Goal: Task Accomplishment & Management: Use online tool/utility

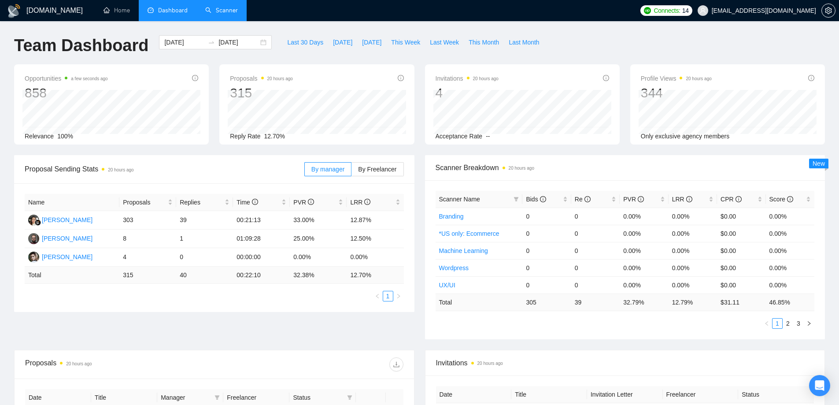
click at [231, 14] on link "Scanner" at bounding box center [221, 10] width 33 height 7
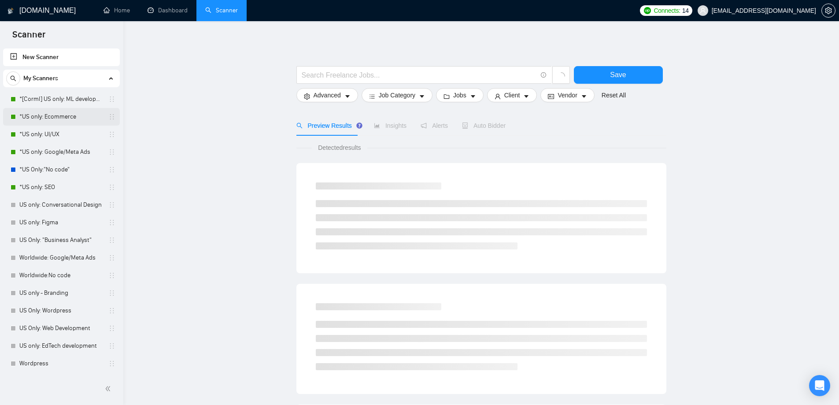
click at [64, 122] on link "*US only: Ecommerce" at bounding box center [61, 117] width 84 height 18
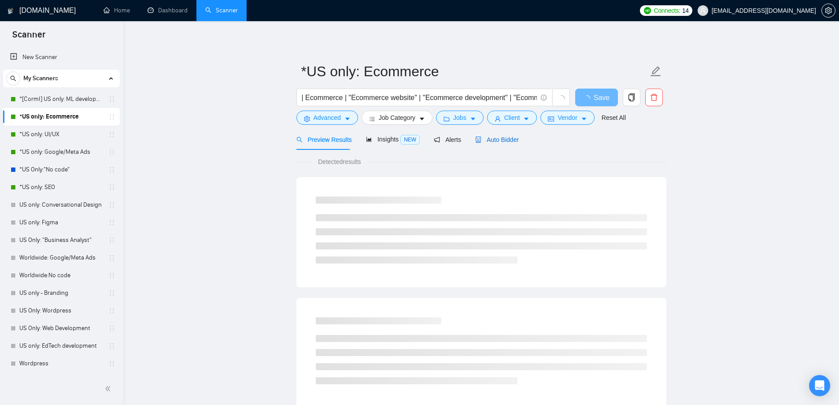
click at [508, 142] on span "Auto Bidder" at bounding box center [497, 139] width 44 height 7
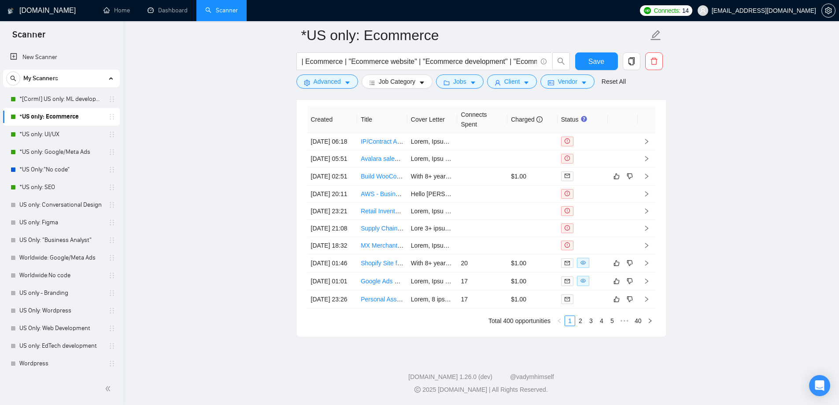
scroll to position [2273, 0]
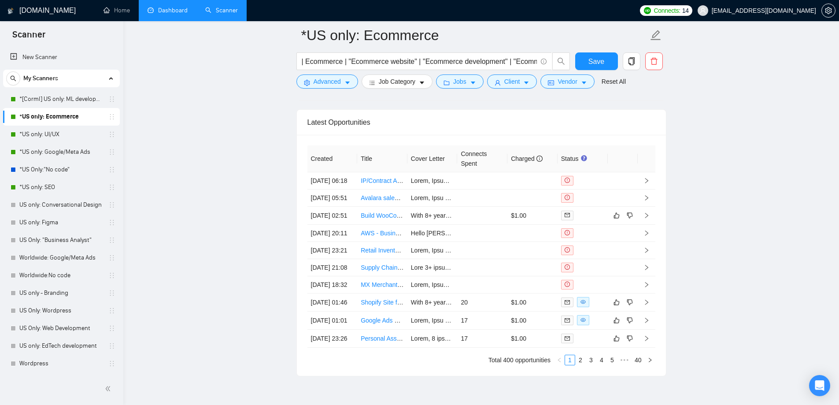
click at [179, 10] on link "Dashboard" at bounding box center [168, 10] width 40 height 7
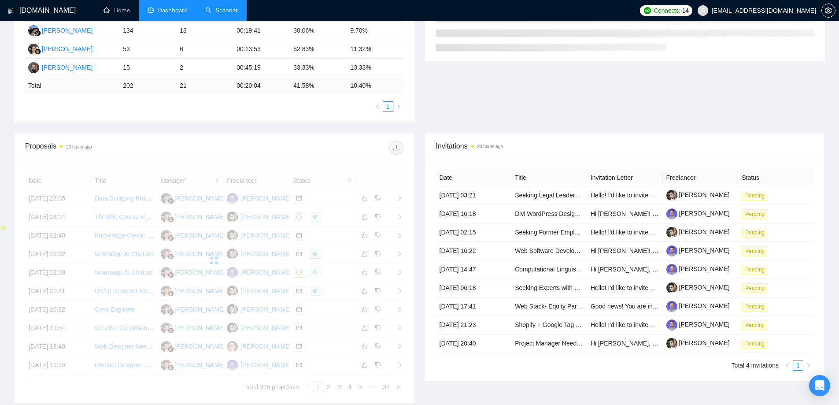
scroll to position [208, 0]
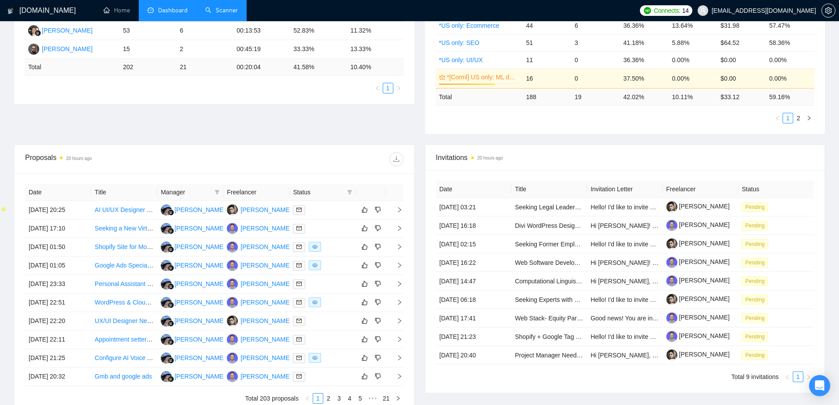
click at [46, 192] on th "Date" at bounding box center [58, 192] width 66 height 17
click at [174, 134] on div "Proposal Sending Stats 20 hours ago By manager By Freelancer Name Proposals Rep…" at bounding box center [420, 45] width 822 height 197
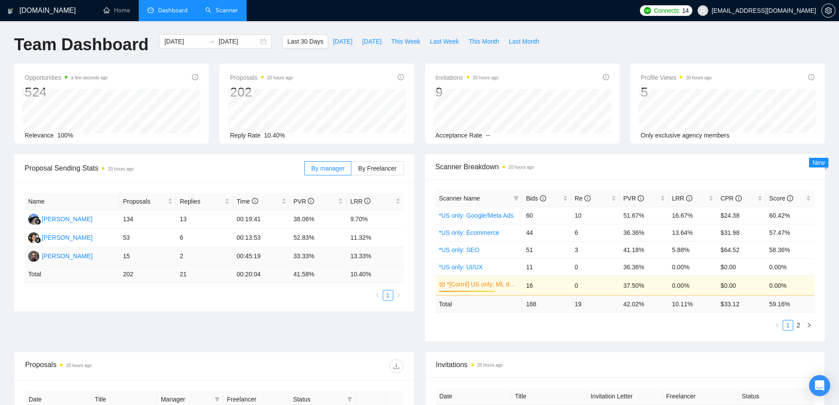
scroll to position [0, 0]
